Goal: Task Accomplishment & Management: Complete application form

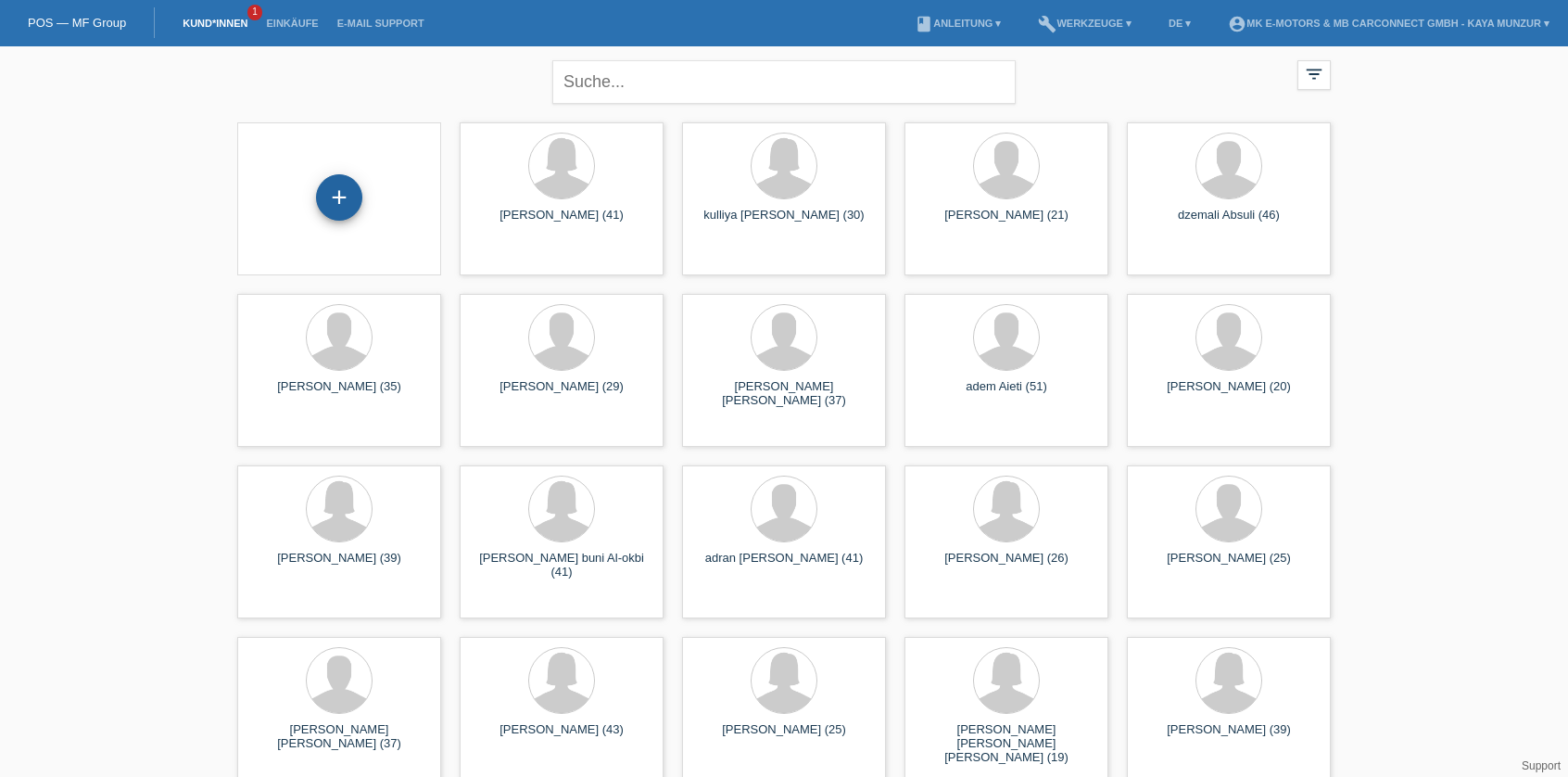
click at [357, 198] on div "+" at bounding box center [339, 197] width 44 height 32
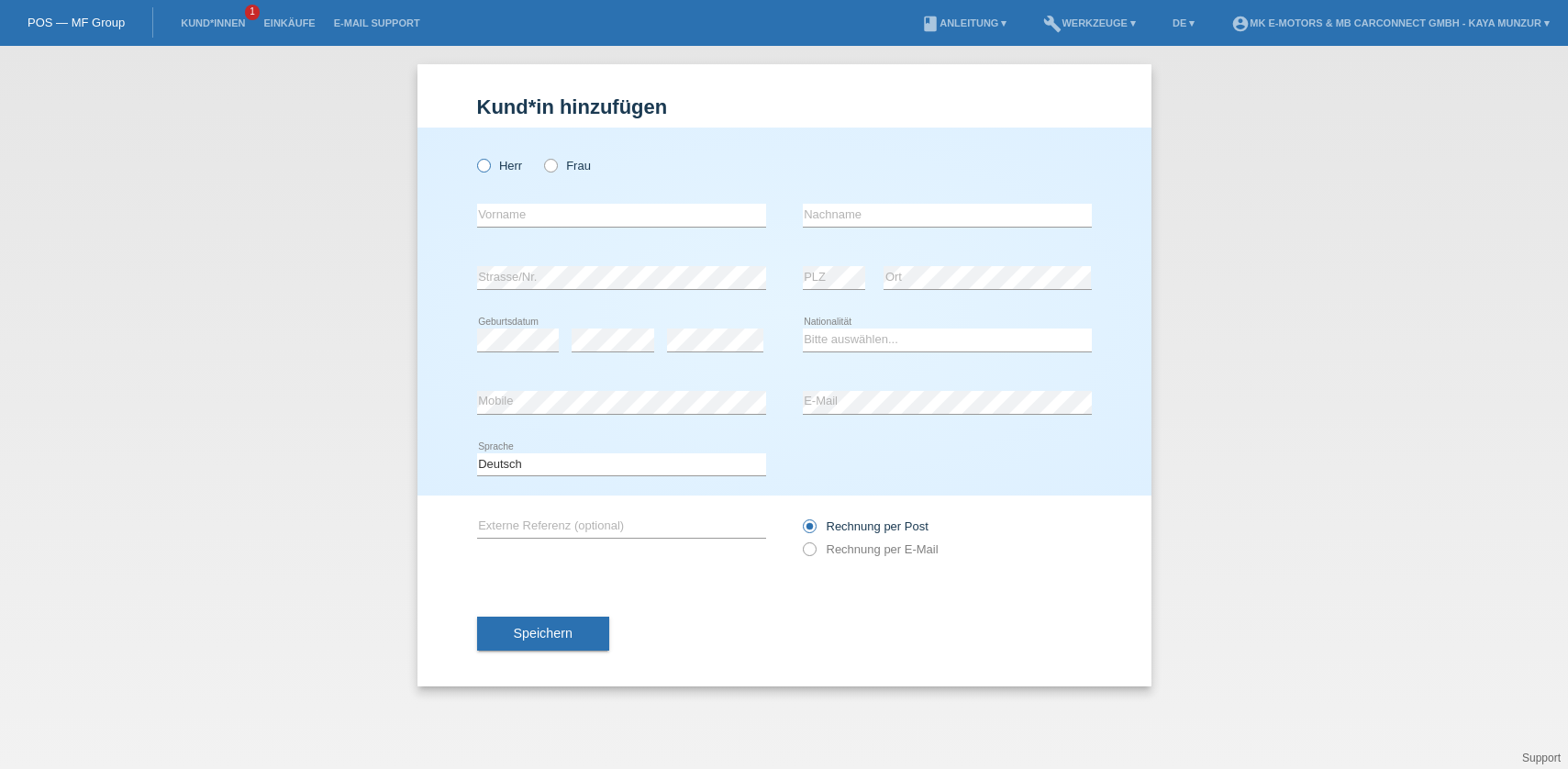
click at [473, 156] on icon at bounding box center [473, 156] width 0 height 0
click at [482, 168] on input "Herr" at bounding box center [483, 164] width 11 height 11
radio input "true"
click at [551, 218] on input "text" at bounding box center [621, 215] width 289 height 23
type input "Asan"
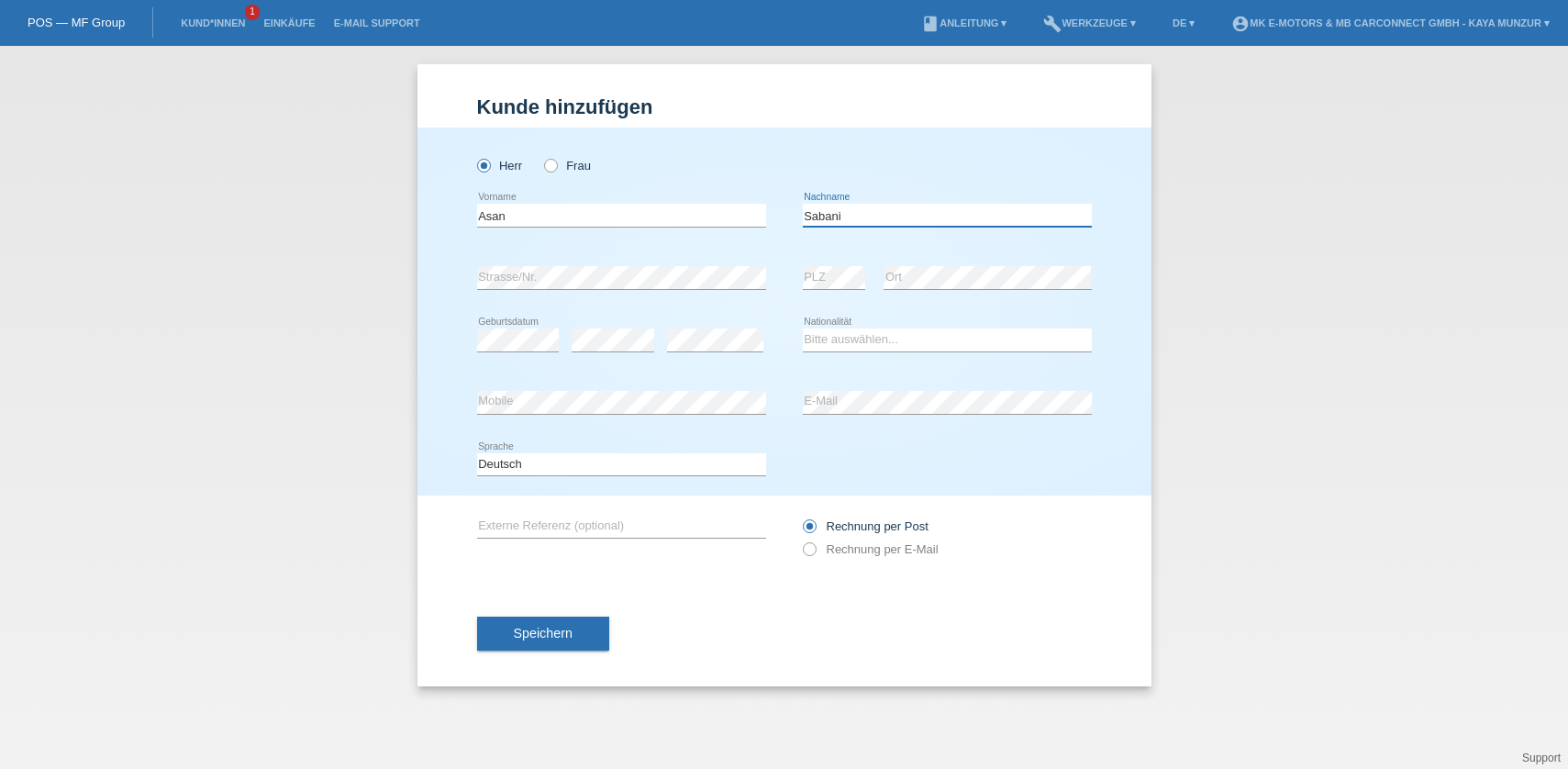
type input "Sabani"
select select "IT"
click option "Italien" at bounding box center [0, 0] width 0 height 0
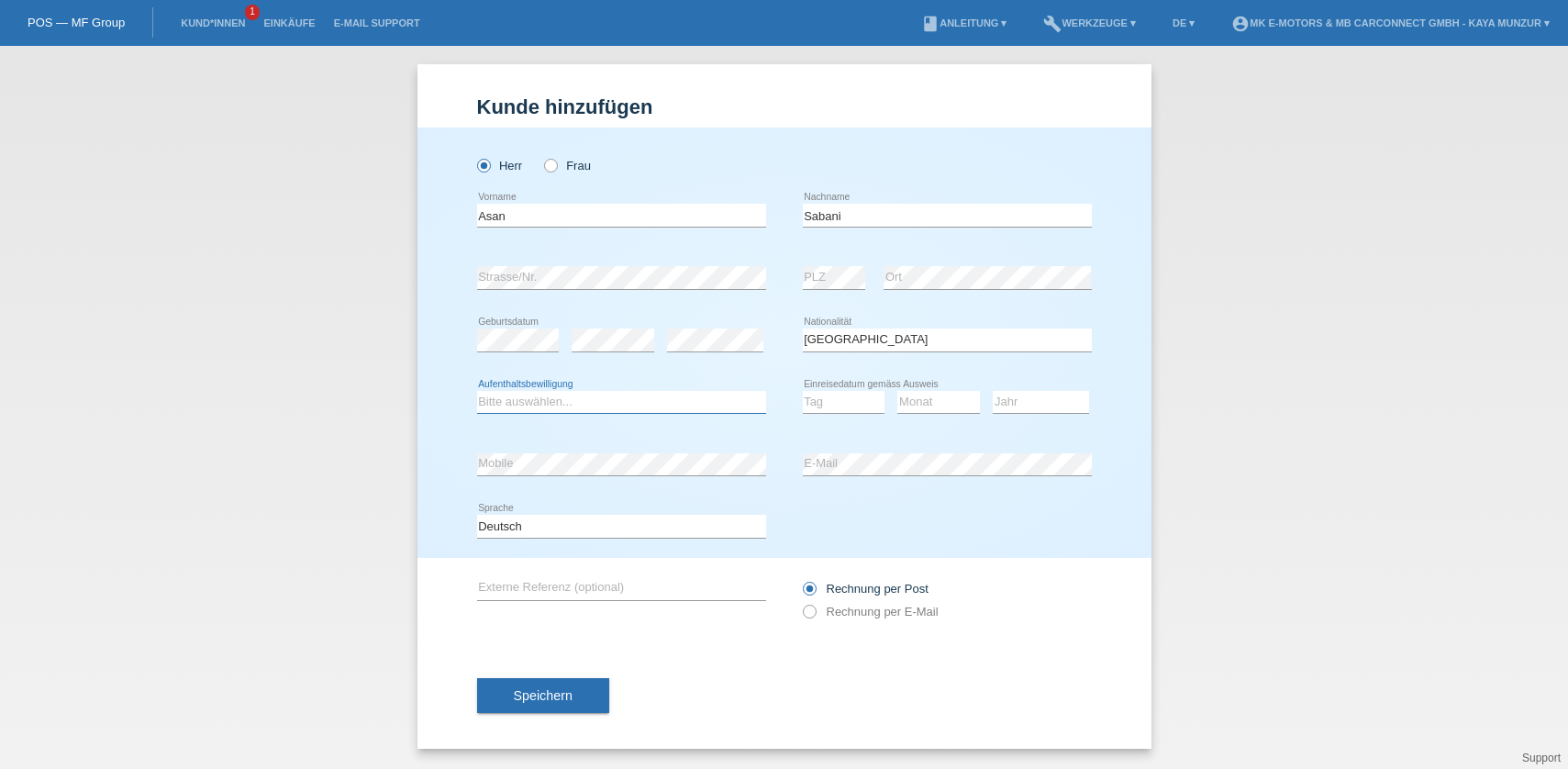
click at [477, 391] on select "Bitte auswählen... C B B - Flüchtlingsstatus Andere" at bounding box center [621, 401] width 289 height 22
select select "C"
click option "C" at bounding box center [0, 0] width 0 height 0
click at [803, 391] on select "Tag 01 02 03 04 05 06 07 08 09 10 11" at bounding box center [844, 401] width 82 height 22
select select "01"
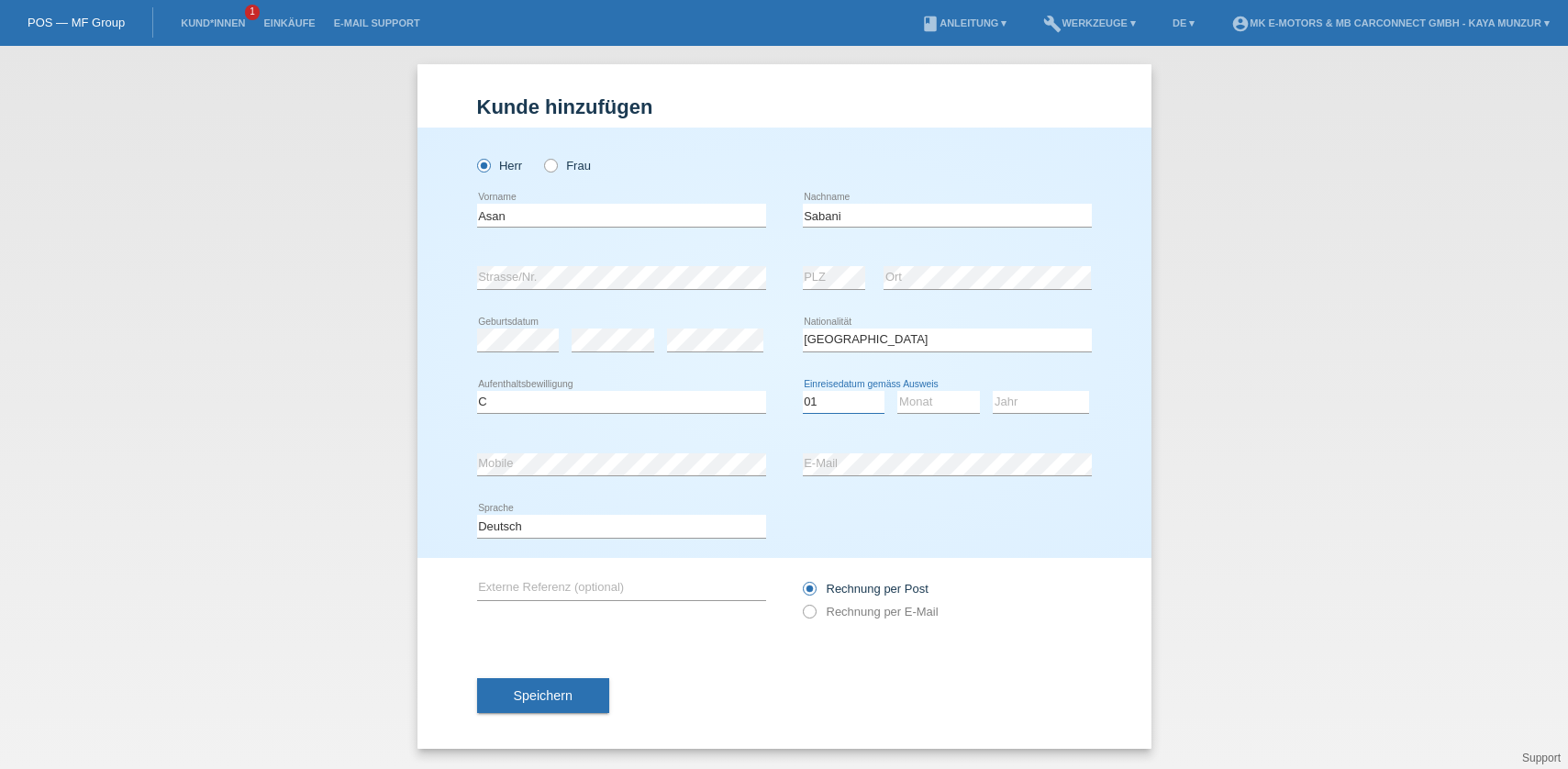
click option "01" at bounding box center [0, 0] width 0 height 0
select select "02"
click option "02" at bounding box center [0, 0] width 0 height 0
select select "2014"
click option "2014" at bounding box center [0, 0] width 0 height 0
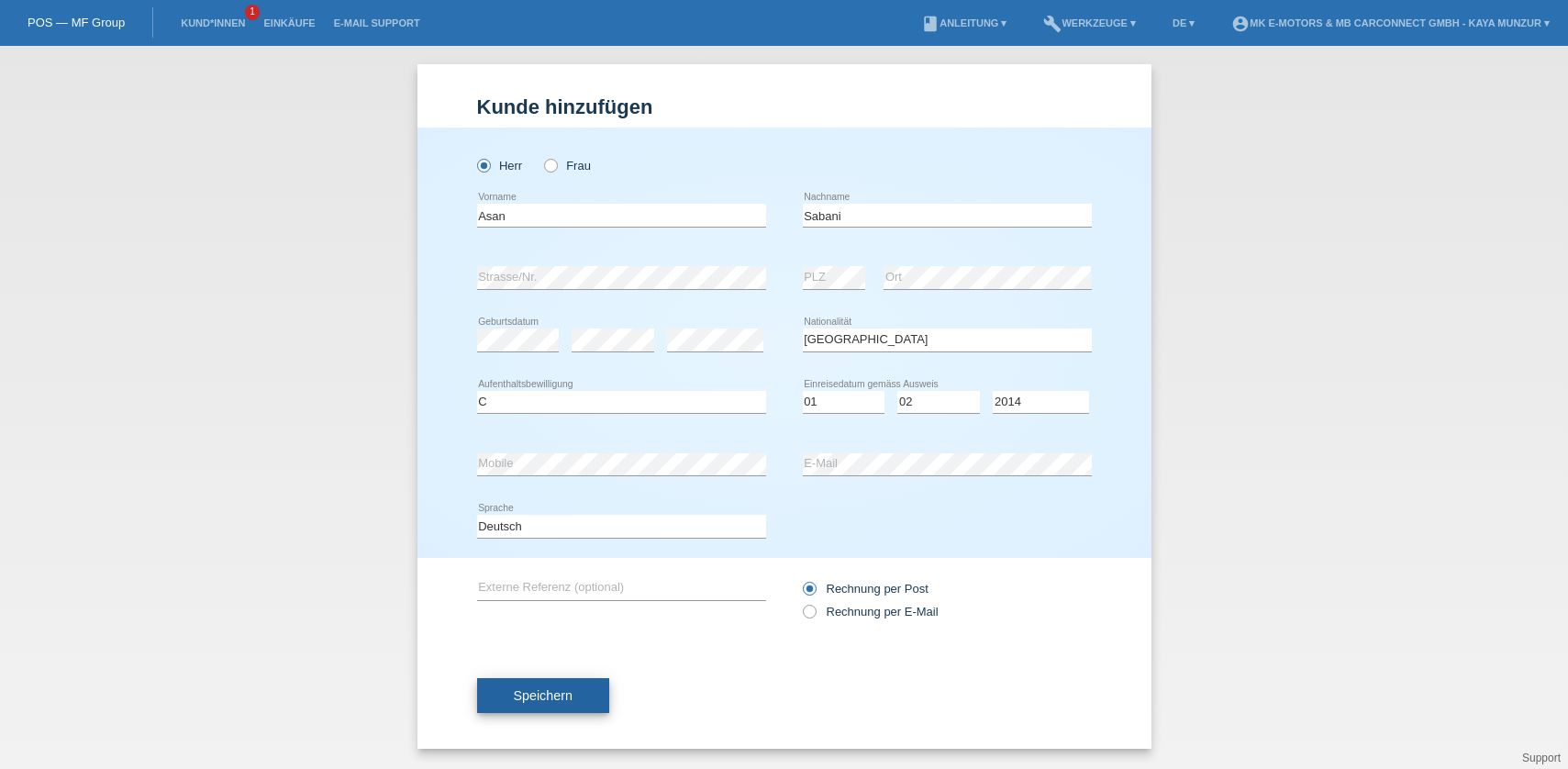
click at [568, 694] on button "Speichern" at bounding box center [543, 695] width 132 height 34
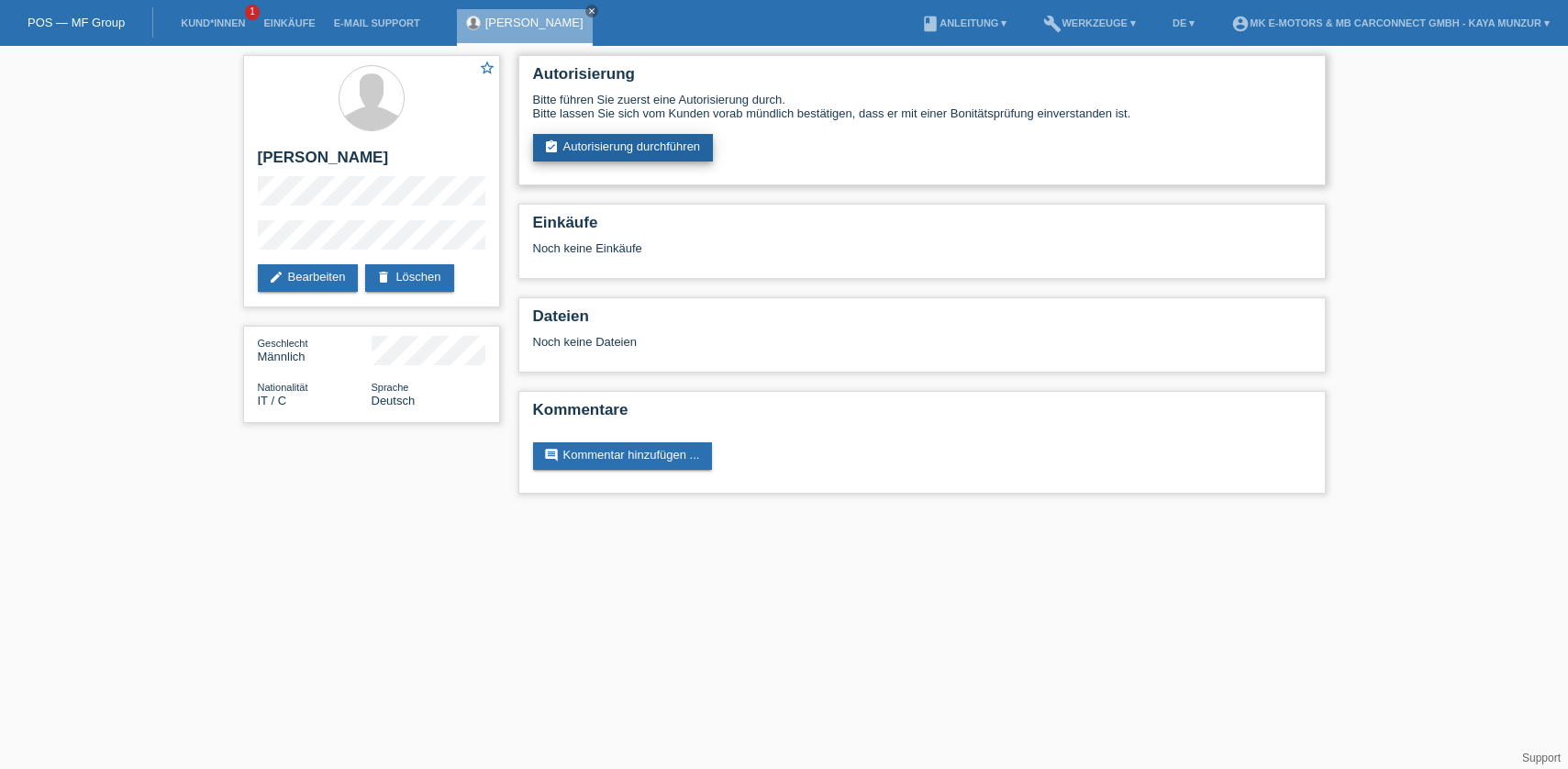
click at [613, 150] on link "assignment_turned_in Autorisierung durchführen" at bounding box center [623, 147] width 181 height 28
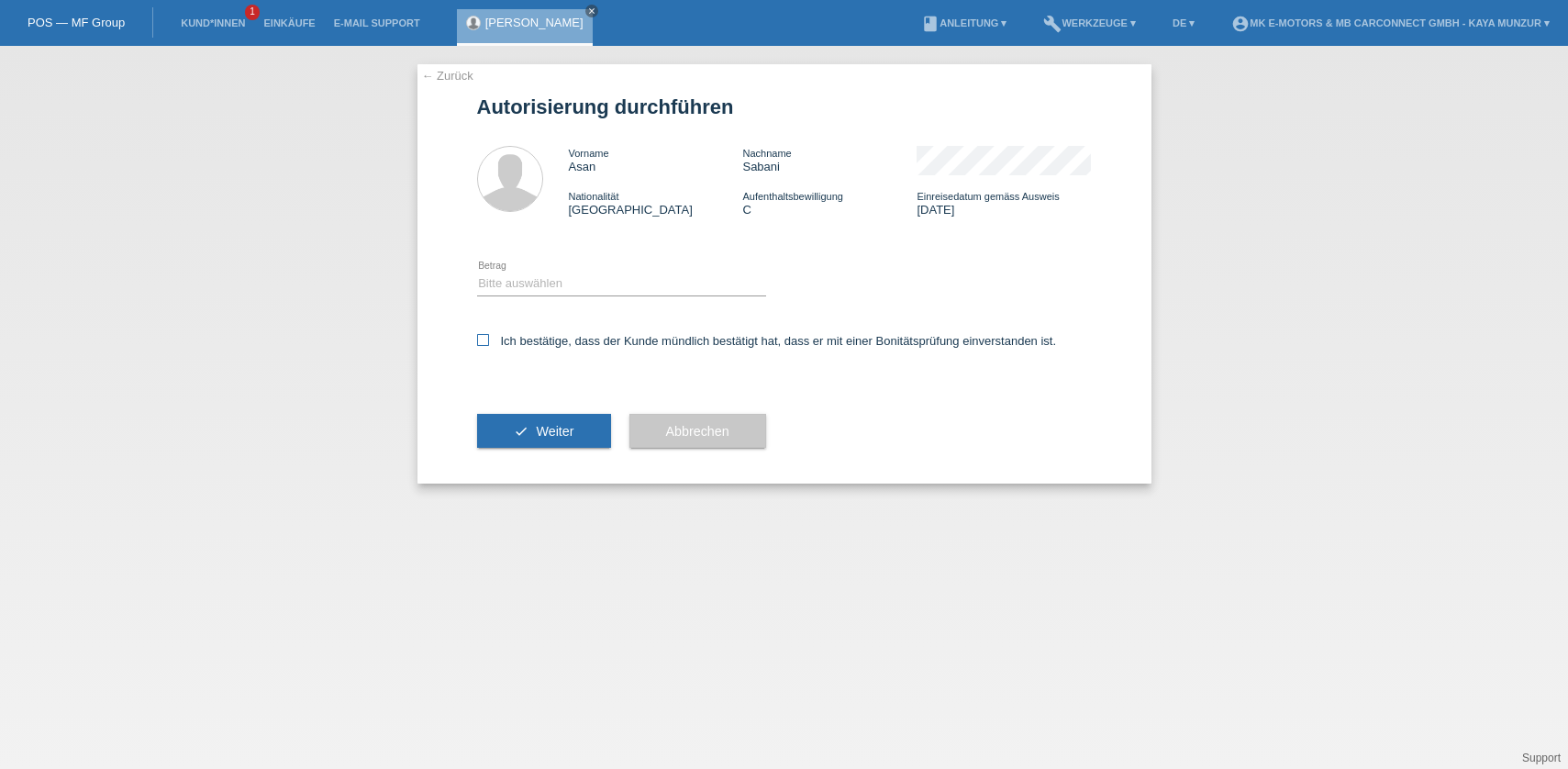
click at [486, 346] on icon at bounding box center [483, 339] width 11 height 11
click at [486, 346] on input "Ich bestätige, dass der Kunde mündlich bestätigt hat, dass er mit einer Bonität…" at bounding box center [483, 339] width 11 height 11
checkbox input "true"
click at [507, 304] on div "Bitte auswählen CHF 1.00 - CHF 499.00 CHF 500.00 - CHF 1'999.00 CHF 2'000.00 - …" at bounding box center [621, 284] width 289 height 62
select select "3"
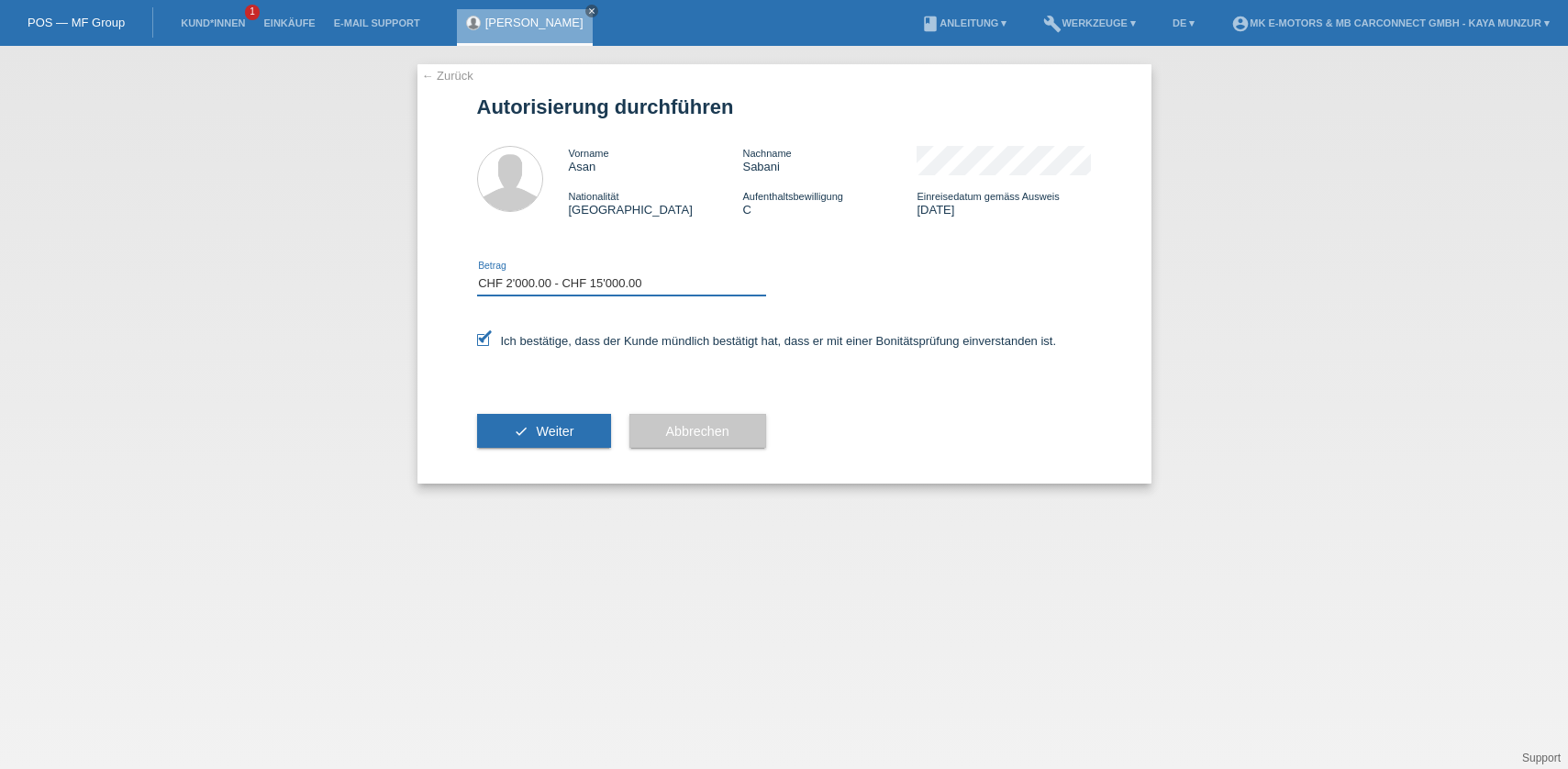
click option "CHF 2'000.00 - CHF 15'000.00" at bounding box center [0, 0] width 0 height 0
click at [545, 437] on span "Weiter" at bounding box center [554, 431] width 37 height 14
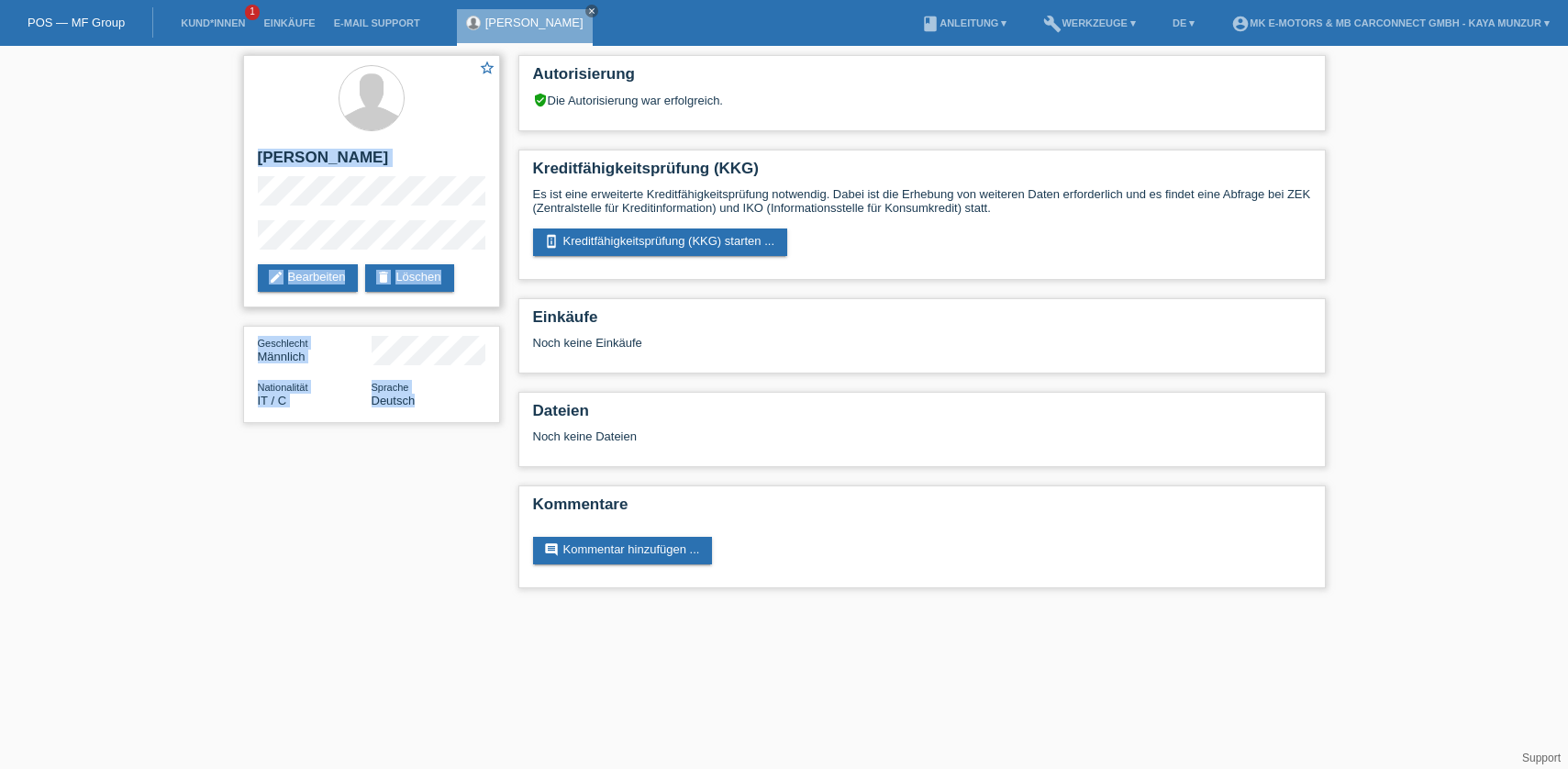
drag, startPoint x: 263, startPoint y: 152, endPoint x: 423, endPoint y: 405, distance: 299.3
click at [423, 308] on div "star_border Asan Sabani edit Bearbeiten delete Löschen" at bounding box center [371, 182] width 257 height 252
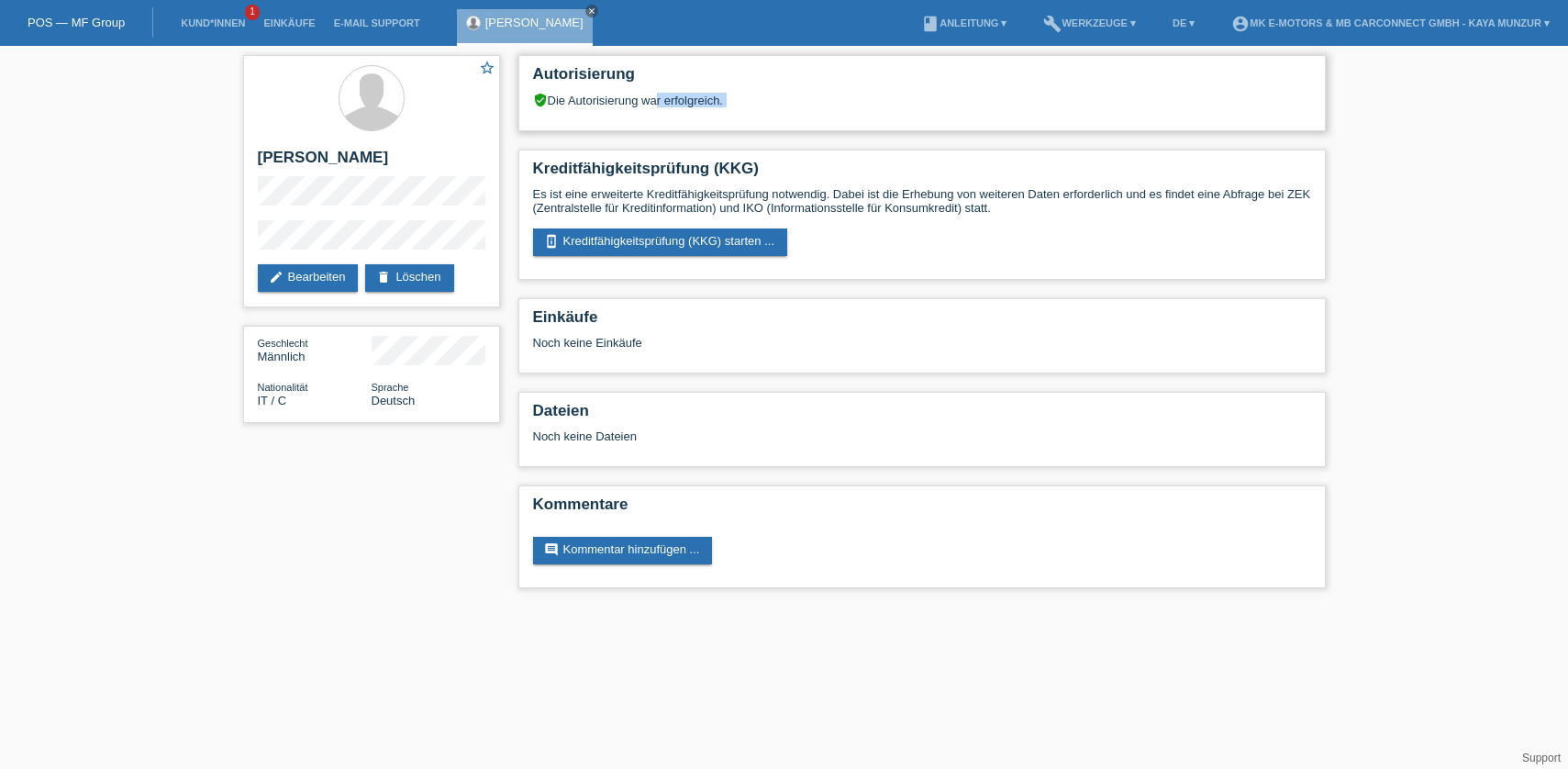
drag, startPoint x: 606, startPoint y: 111, endPoint x: 657, endPoint y: 103, distance: 51.6
click at [657, 103] on div "Autorisierung verified_user Die Autorisierung war erfolgreich." at bounding box center [921, 94] width 807 height 76
click at [756, 105] on div "verified_user Die Autorisierung war erfolgreich." at bounding box center [922, 99] width 778 height 14
click at [307, 527] on div "star_border Asan Sabani edit Bearbeiten delete Löschen Geschlecht Männlich Nati…" at bounding box center [784, 326] width 1101 height 561
click at [587, 10] on icon "close" at bounding box center [591, 11] width 10 height 10
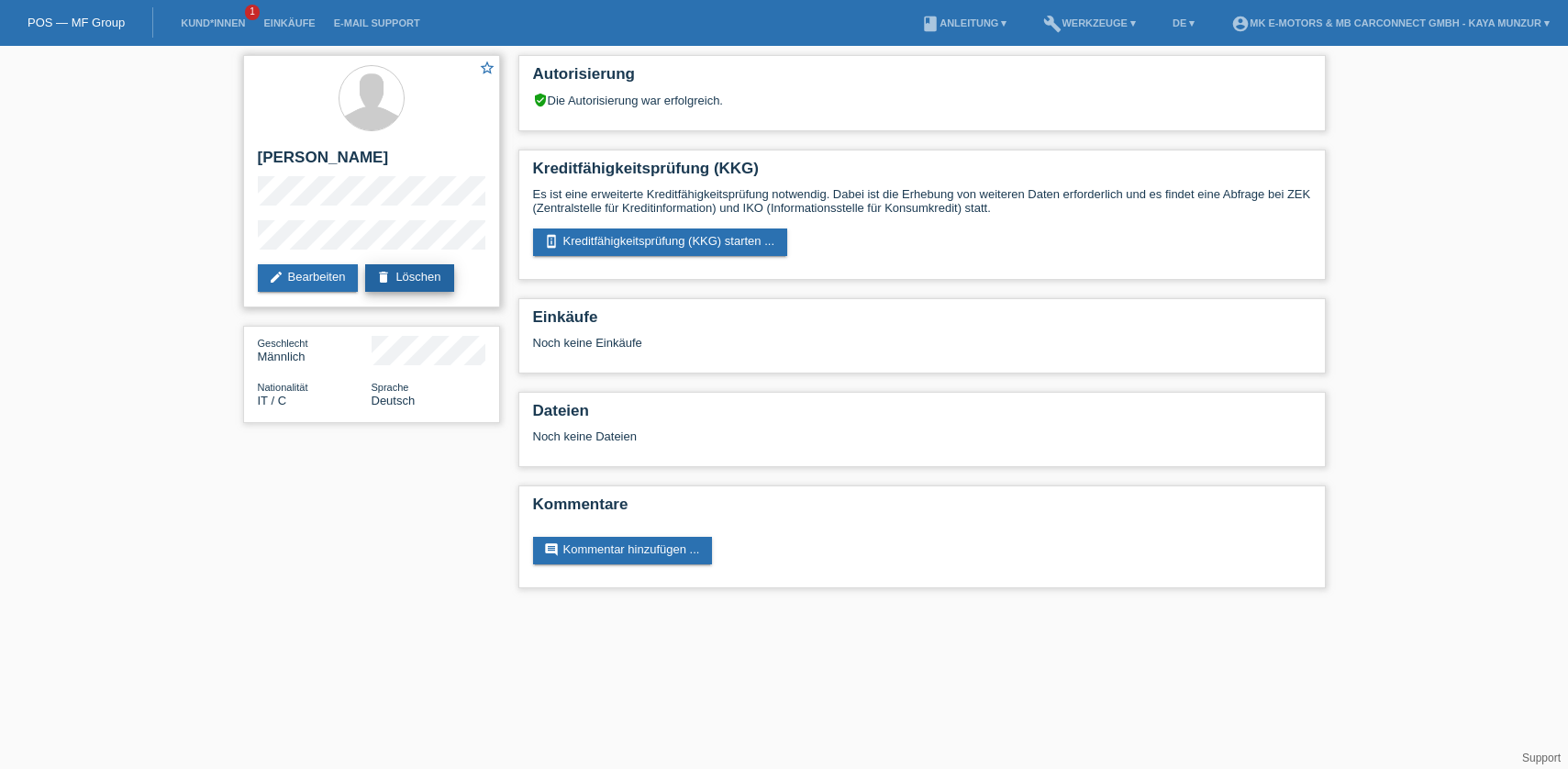
click at [430, 275] on link "delete Löschen" at bounding box center [409, 278] width 88 height 28
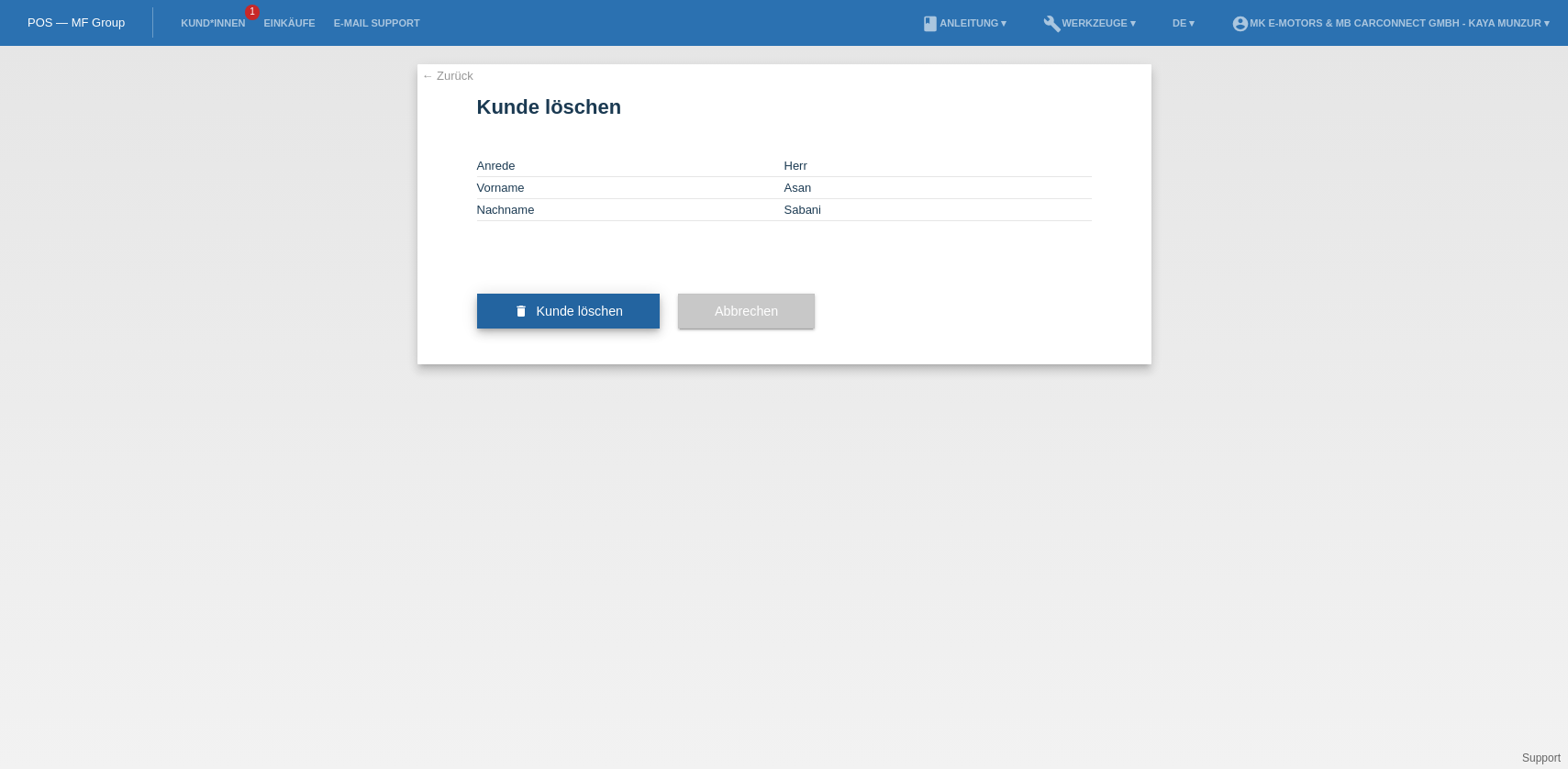
click at [558, 329] on button "delete Kunde löschen" at bounding box center [569, 310] width 183 height 34
